Goal: Information Seeking & Learning: Learn about a topic

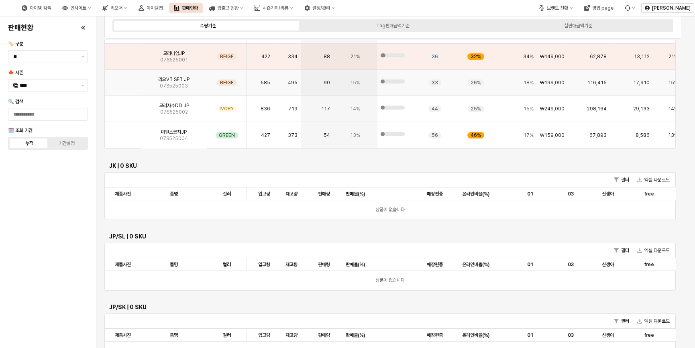
scroll to position [91, 0]
click at [22, 99] on span "🔍 검색" at bounding box center [15, 102] width 15 height 6
click at [22, 108] on input "🔍 검색" at bounding box center [47, 114] width 79 height 12
click at [16, 164] on div "판매현황 🏷️ 구분 ** 🍁 시즌 **** 🔍 검색 🗓️ 조회 기간 누적 기간설정" at bounding box center [48, 182] width 86 height 325
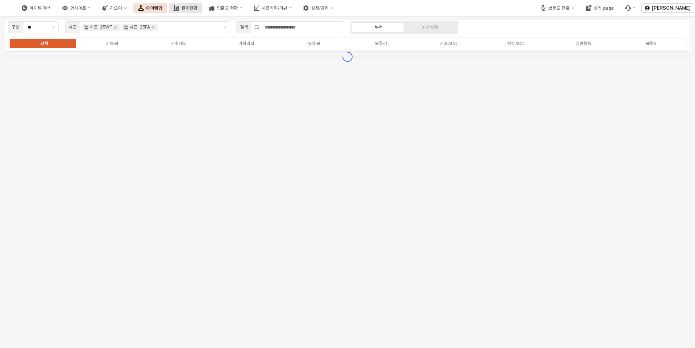
click at [198, 6] on div "판매현황" at bounding box center [189, 8] width 16 height 5
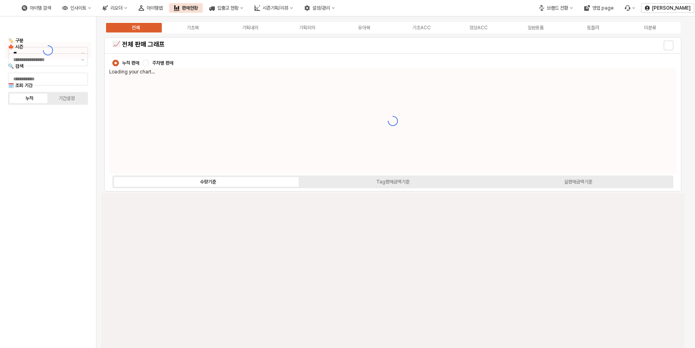
type input "****"
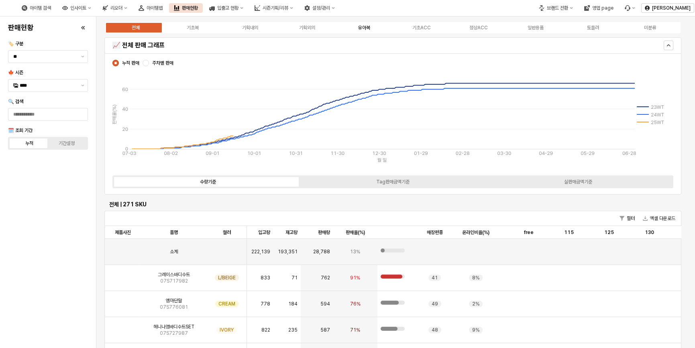
click at [358, 25] on div "유아복" at bounding box center [364, 28] width 12 height 6
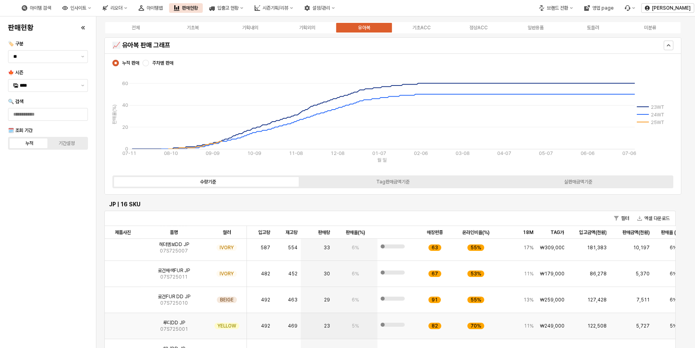
scroll to position [56, 0]
click at [123, 271] on img "App Frame" at bounding box center [123, 271] width 0 height 0
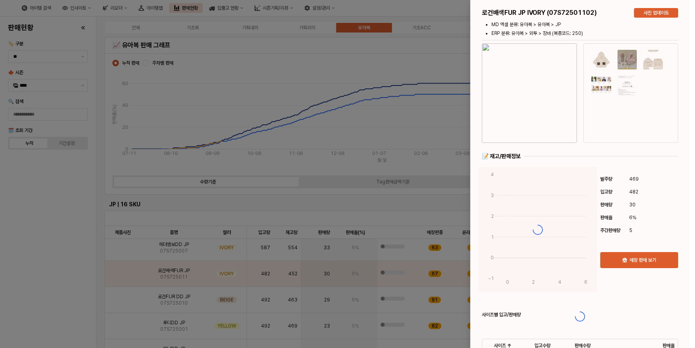
click at [549, 85] on div at bounding box center [580, 316] width 219 height 633
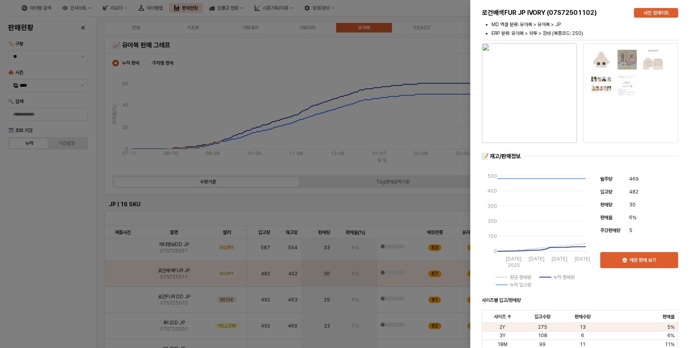
click at [525, 100] on img "button" at bounding box center [529, 93] width 95 height 100
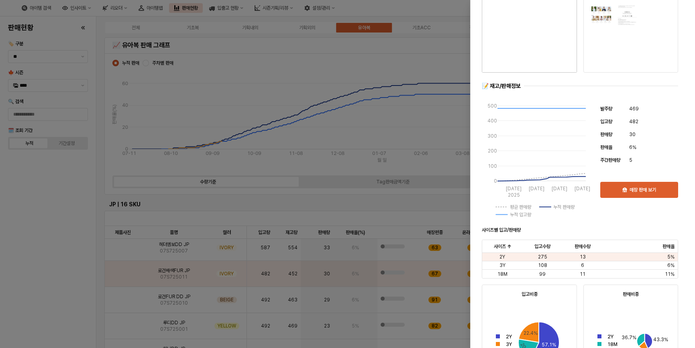
scroll to position [73, 0]
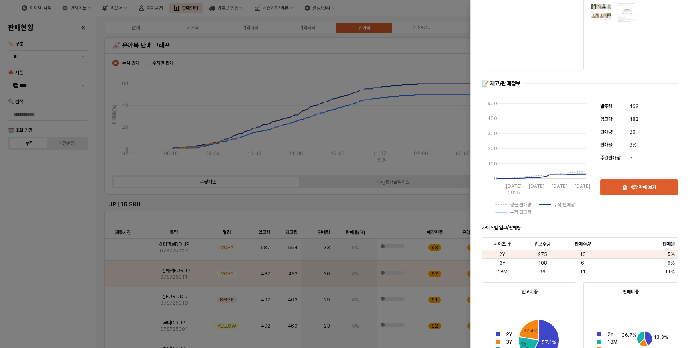
click at [358, 22] on div at bounding box center [347, 174] width 695 height 348
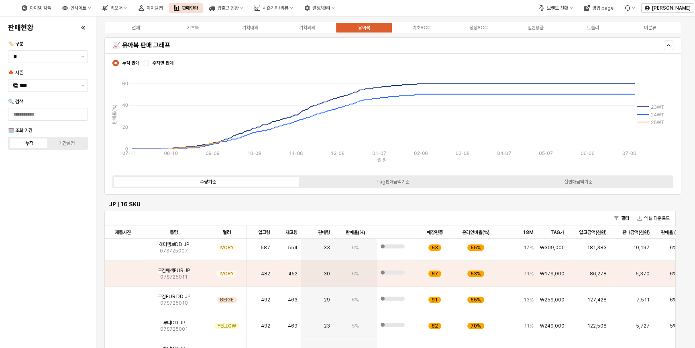
click at [350, 53] on div "📈 유아복 판매 그래프" at bounding box center [392, 45] width 577 height 16
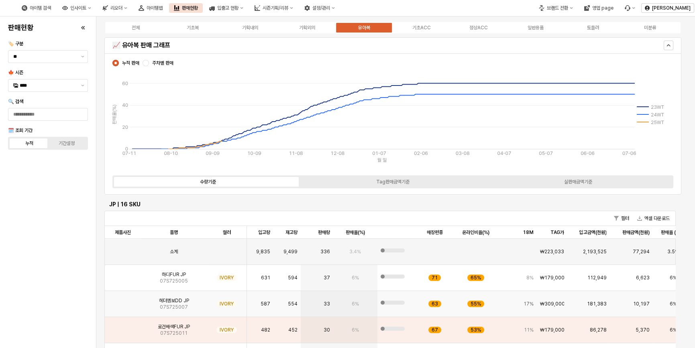
scroll to position [0, 0]
